Goal: Task Accomplishment & Management: Use online tool/utility

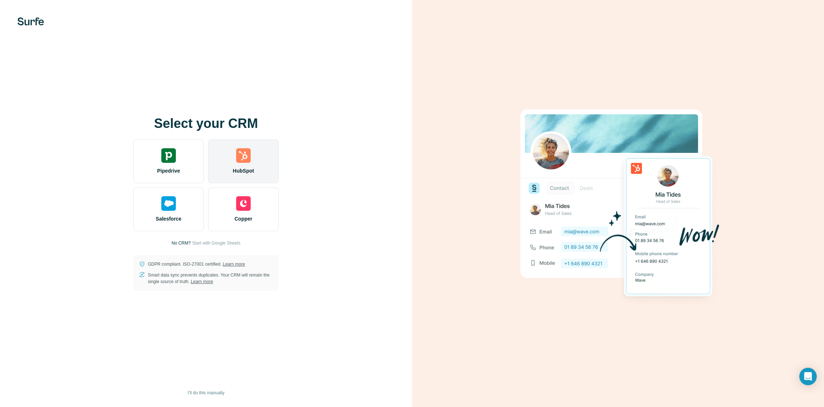
click at [250, 161] on img at bounding box center [243, 155] width 15 height 15
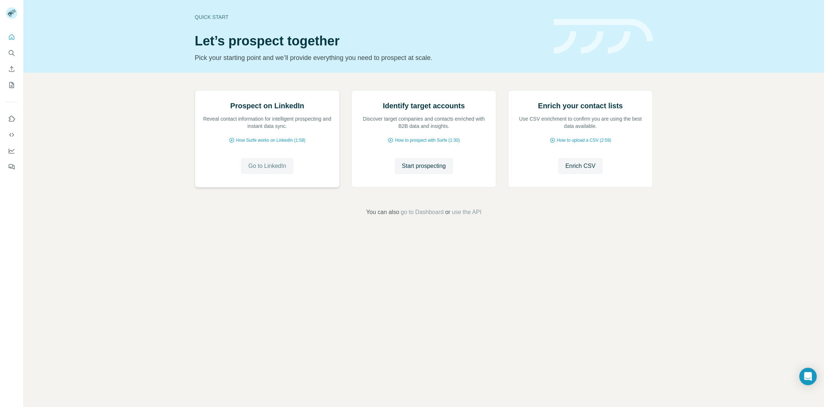
click at [266, 170] on span "Go to LinkedIn" at bounding box center [267, 166] width 38 height 9
